Goal: Use online tool/utility: Use online tool/utility

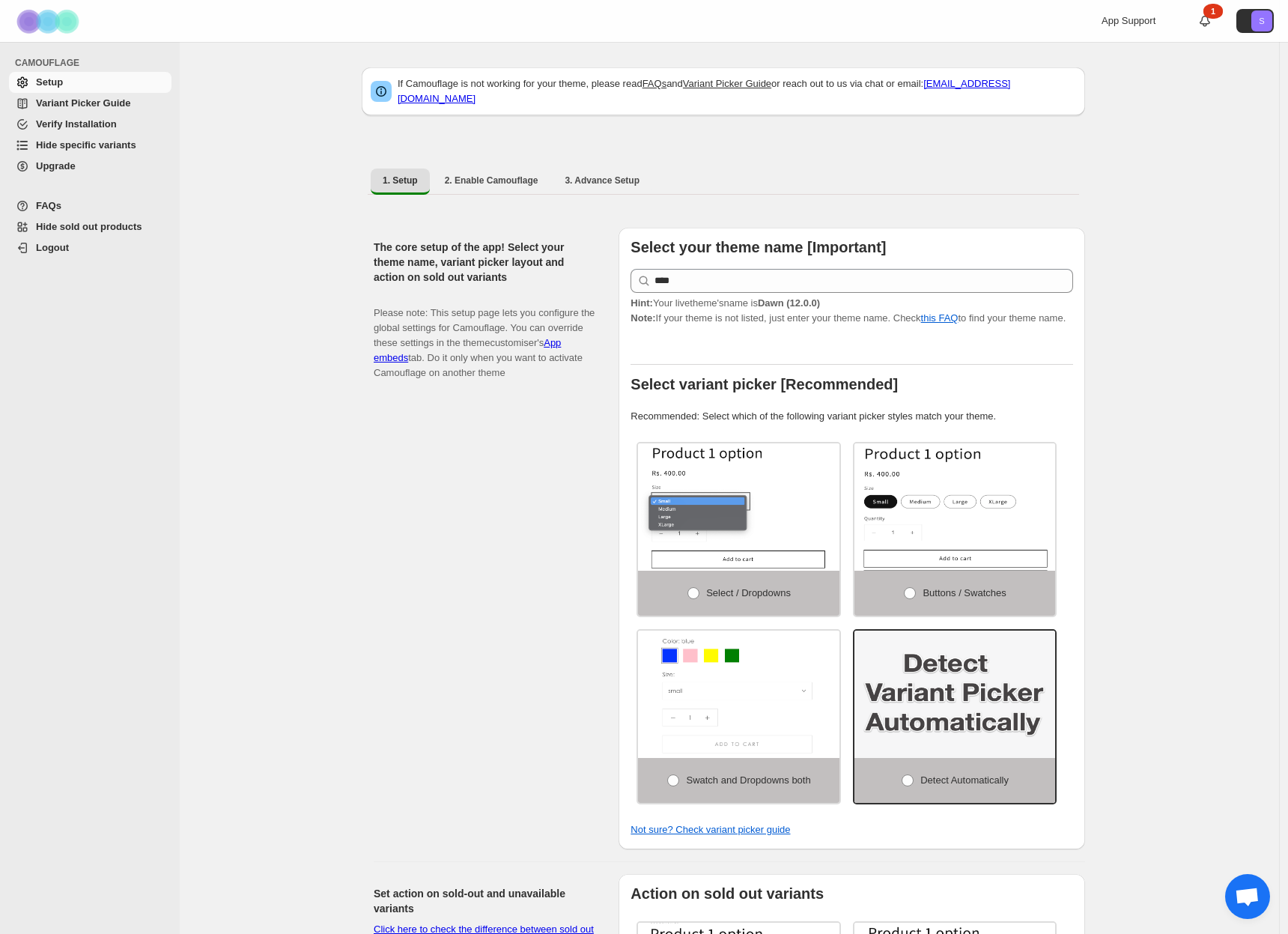
click at [81, 107] on span "Variant Picker Guide" at bounding box center [83, 102] width 95 height 12
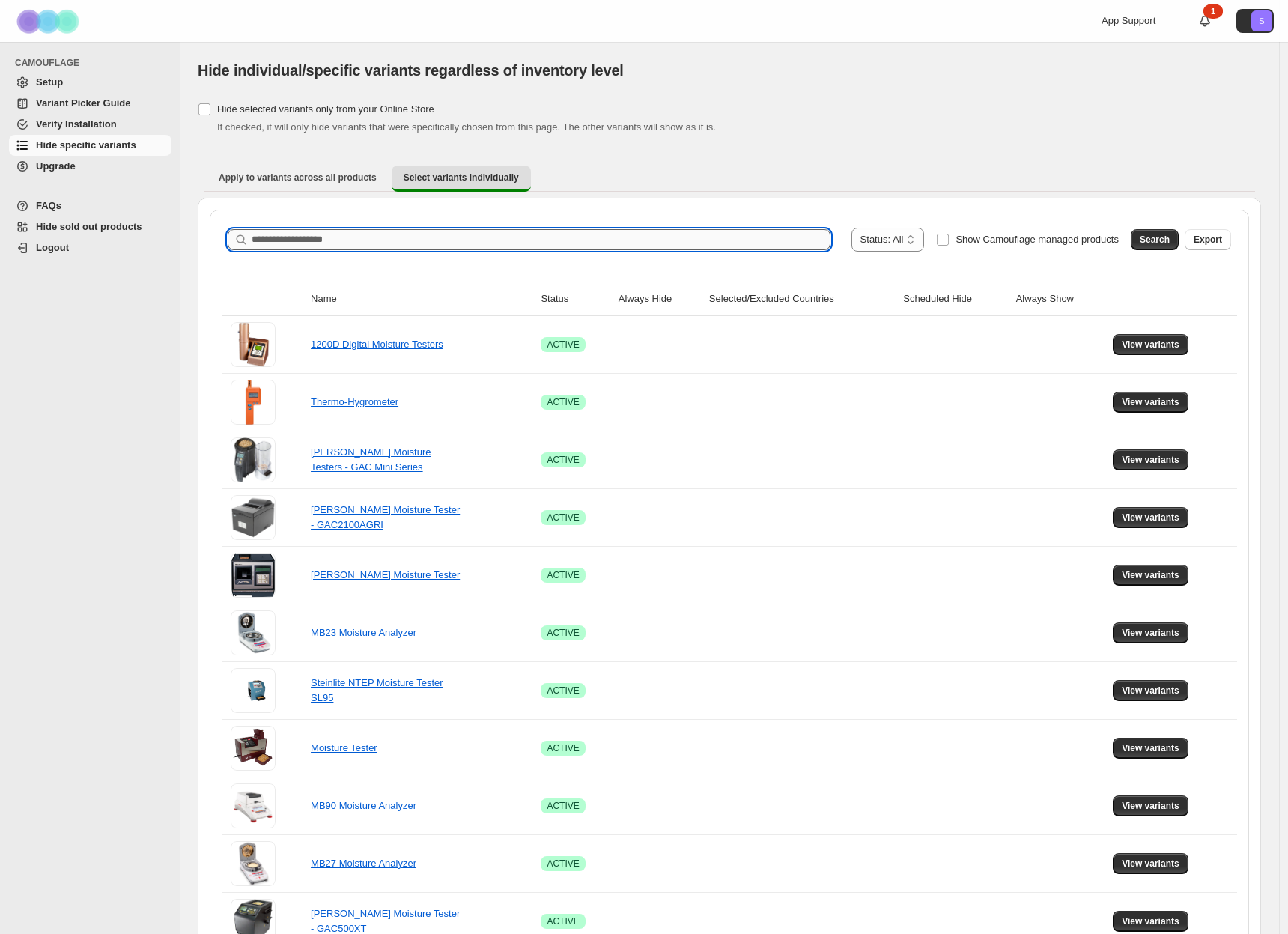
click at [497, 240] on input "Search product name" at bounding box center [541, 239] width 579 height 21
paste input "**********"
type input "**********"
click at [1151, 235] on span "Search" at bounding box center [1155, 240] width 30 height 12
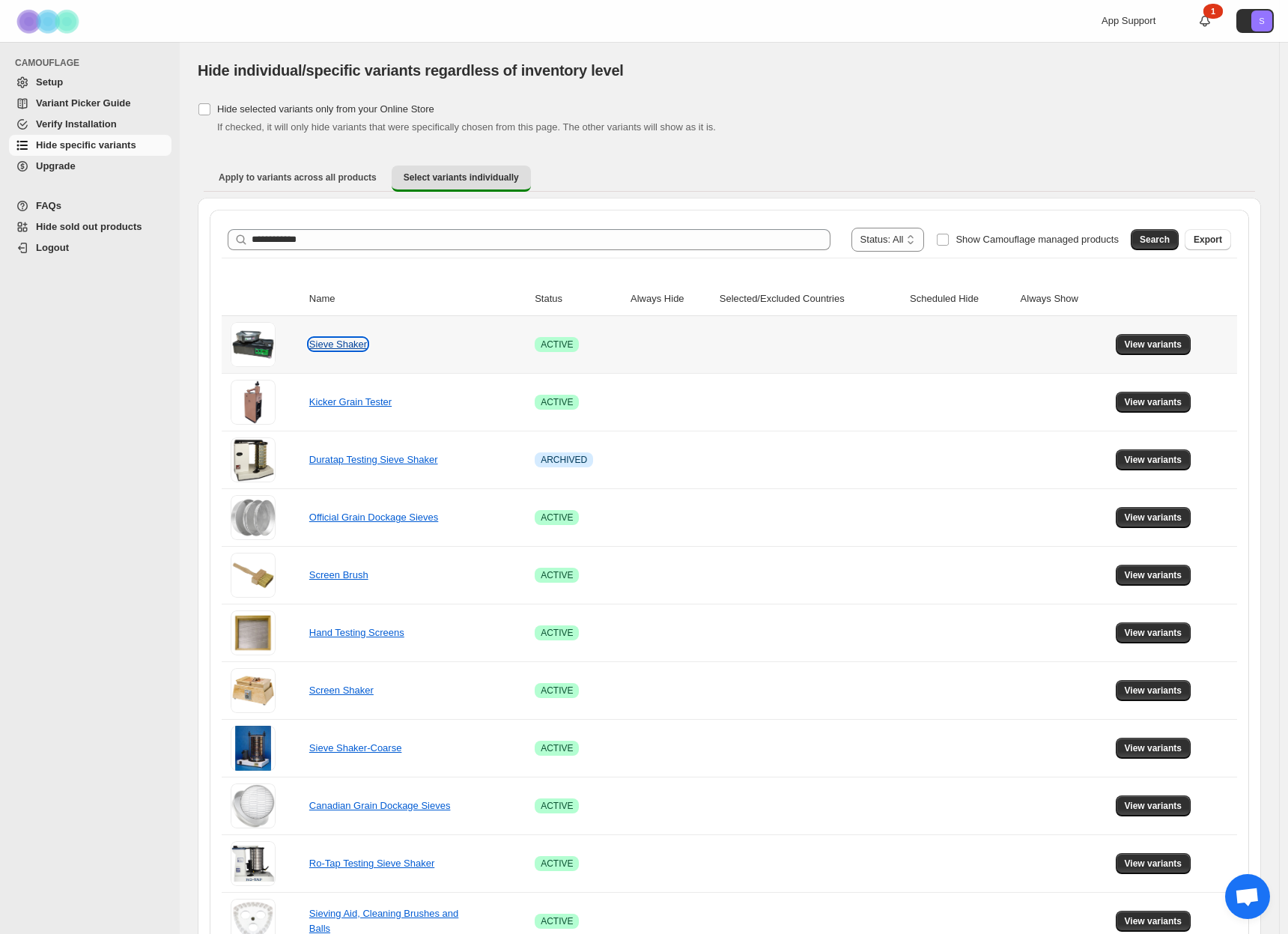
click at [327, 344] on link "Sieve Shaker" at bounding box center [338, 344] width 58 height 12
click at [1146, 346] on span "View variants" at bounding box center [1153, 345] width 58 height 12
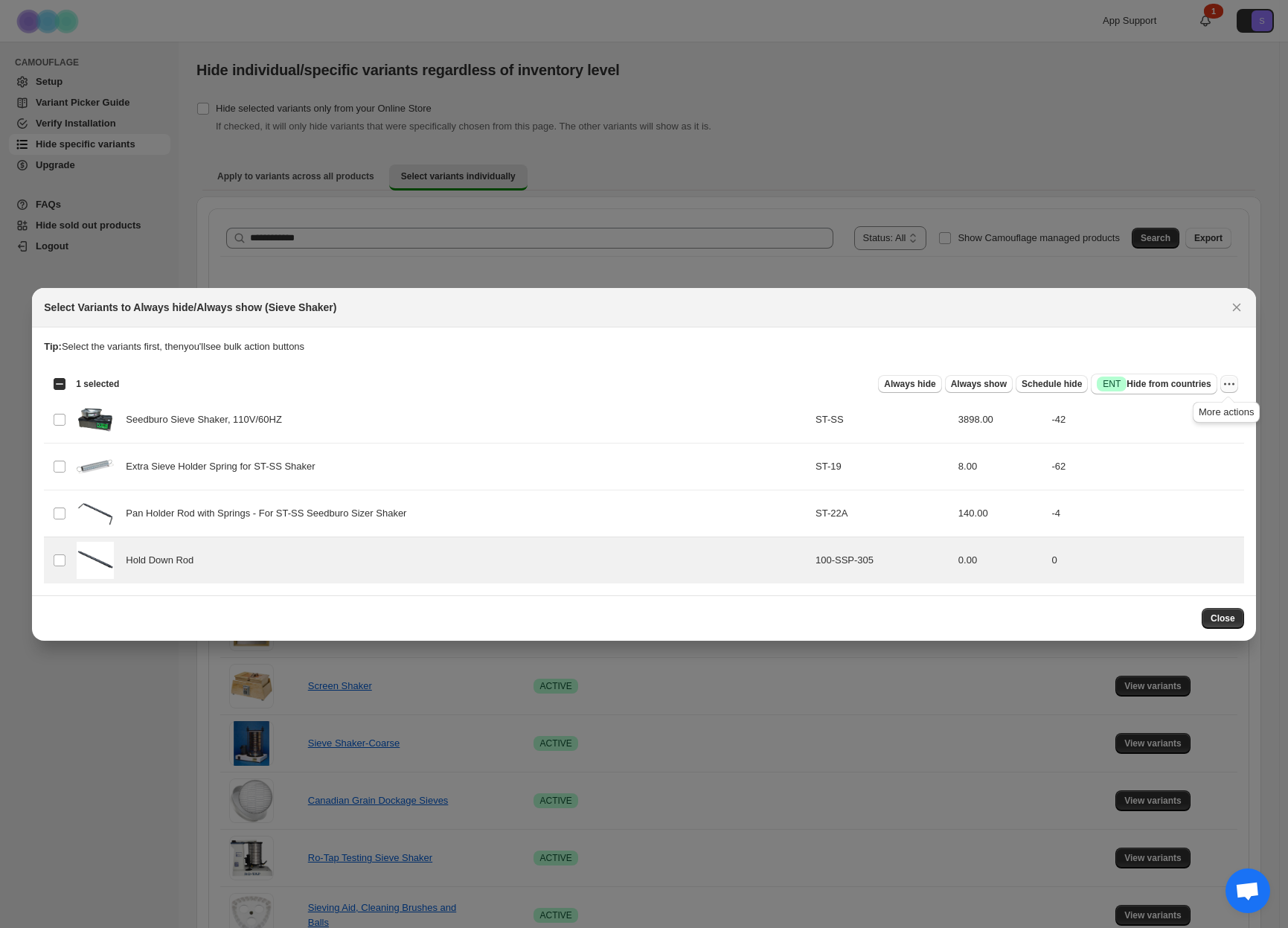
click at [1230, 383] on icon "More actions" at bounding box center [1229, 383] width 15 height 15
click at [888, 387] on span "Always hide" at bounding box center [909, 384] width 51 height 12
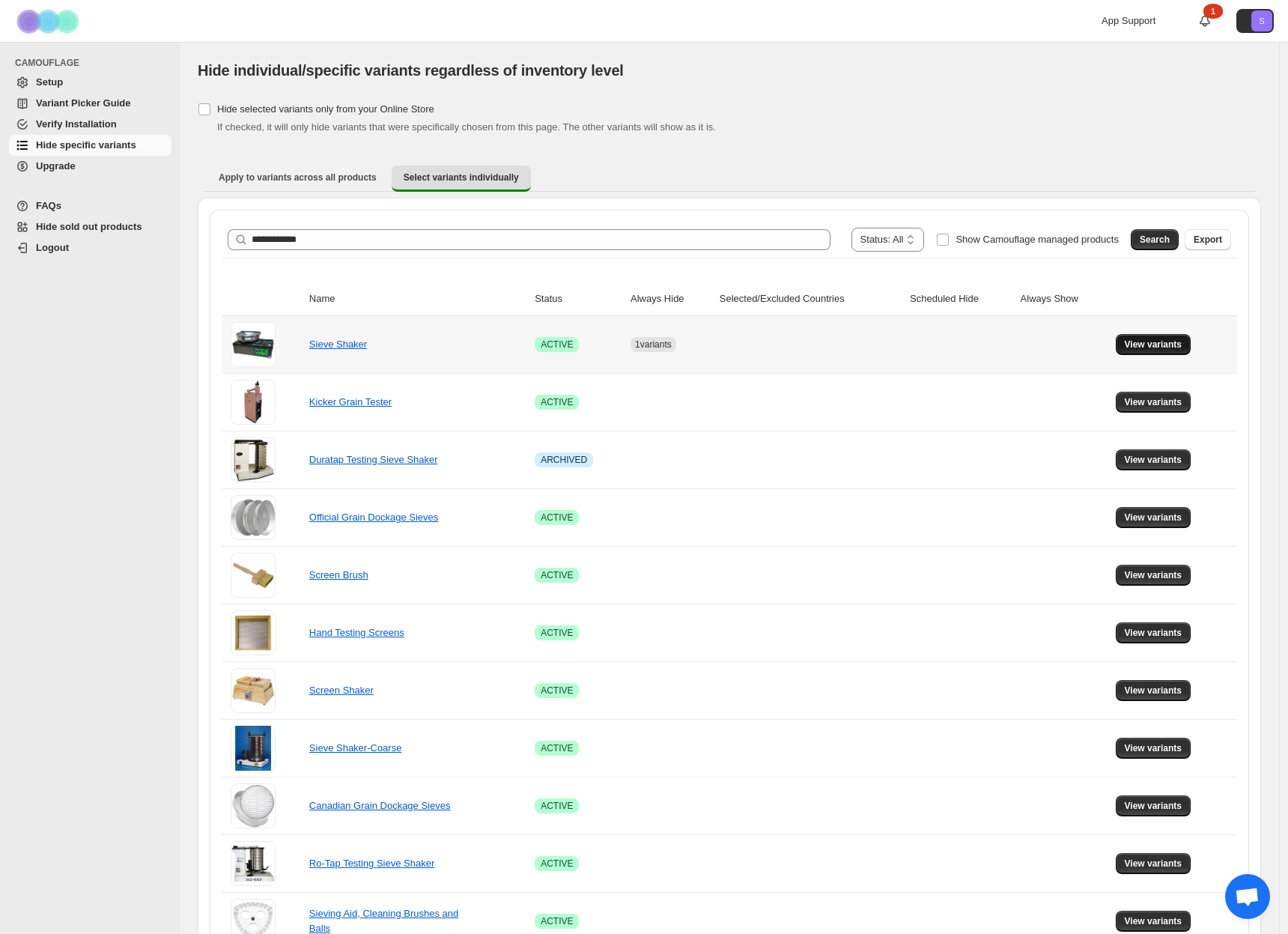
click at [1167, 346] on span "View variants" at bounding box center [1153, 345] width 58 height 12
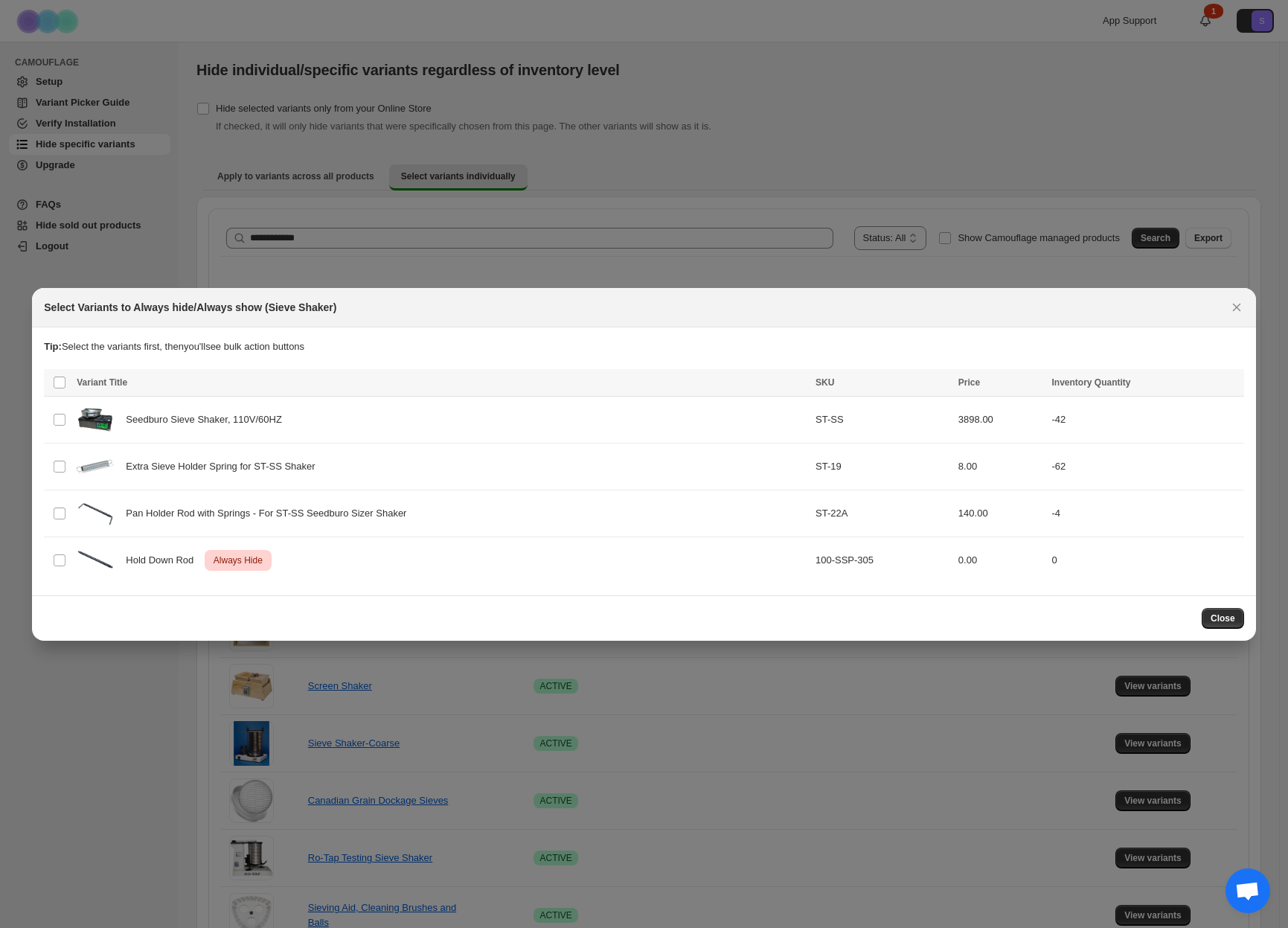
click at [1217, 621] on span "Close" at bounding box center [1223, 619] width 24 height 12
